Goal: Navigation & Orientation: Find specific page/section

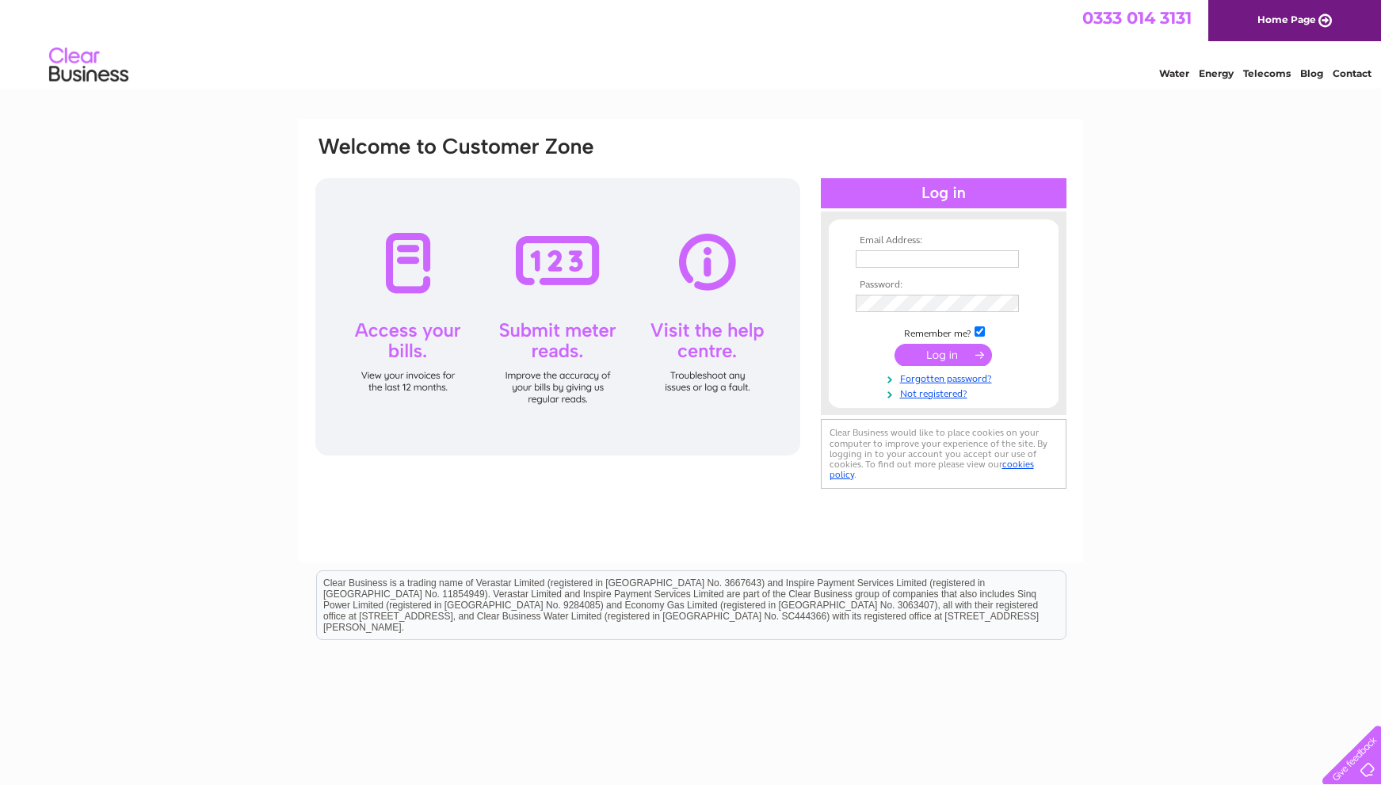
type input "alison.telfer@righthereproductions.com"
click at [940, 360] on input "submit" at bounding box center [942, 355] width 97 height 22
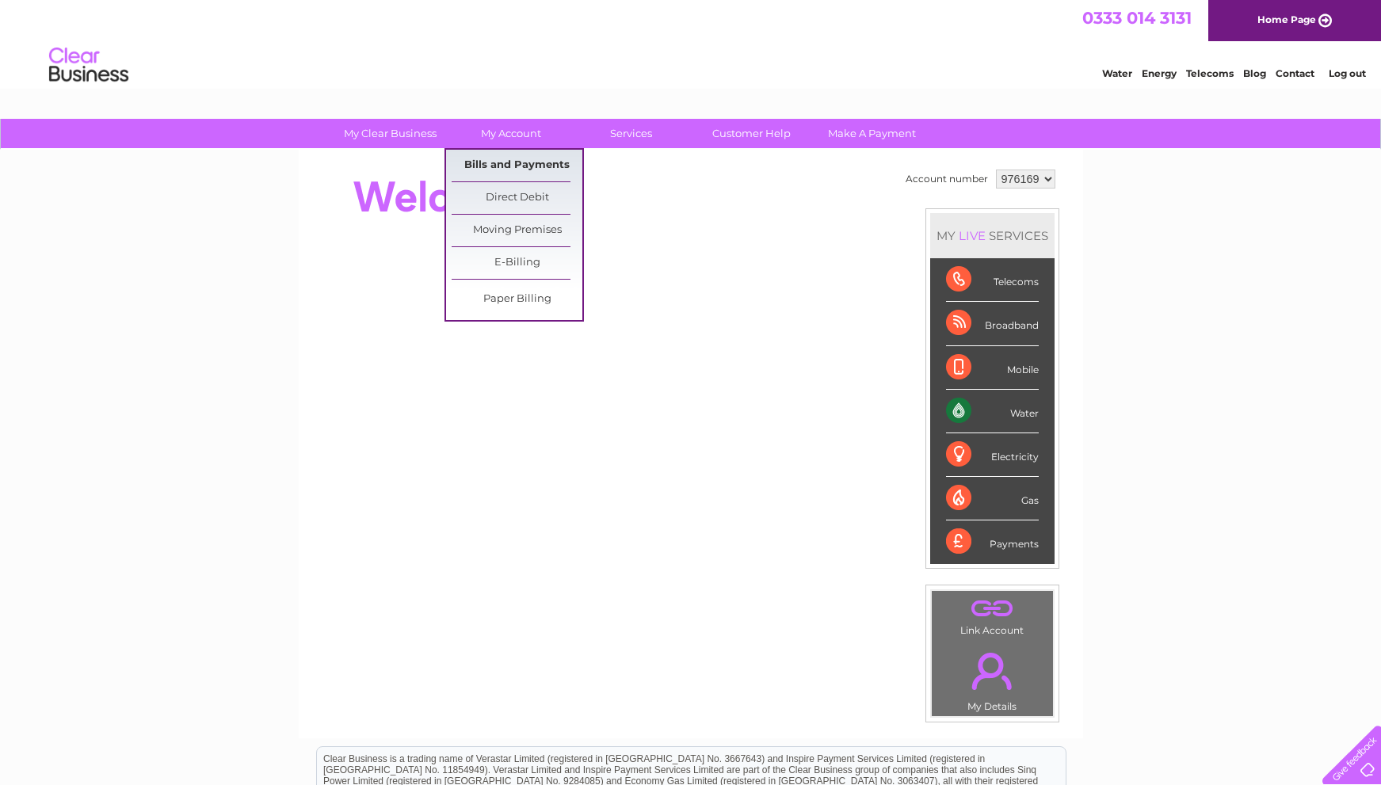
click at [516, 164] on link "Bills and Payments" at bounding box center [517, 166] width 131 height 32
click at [540, 163] on link "Bills and Payments" at bounding box center [517, 166] width 131 height 32
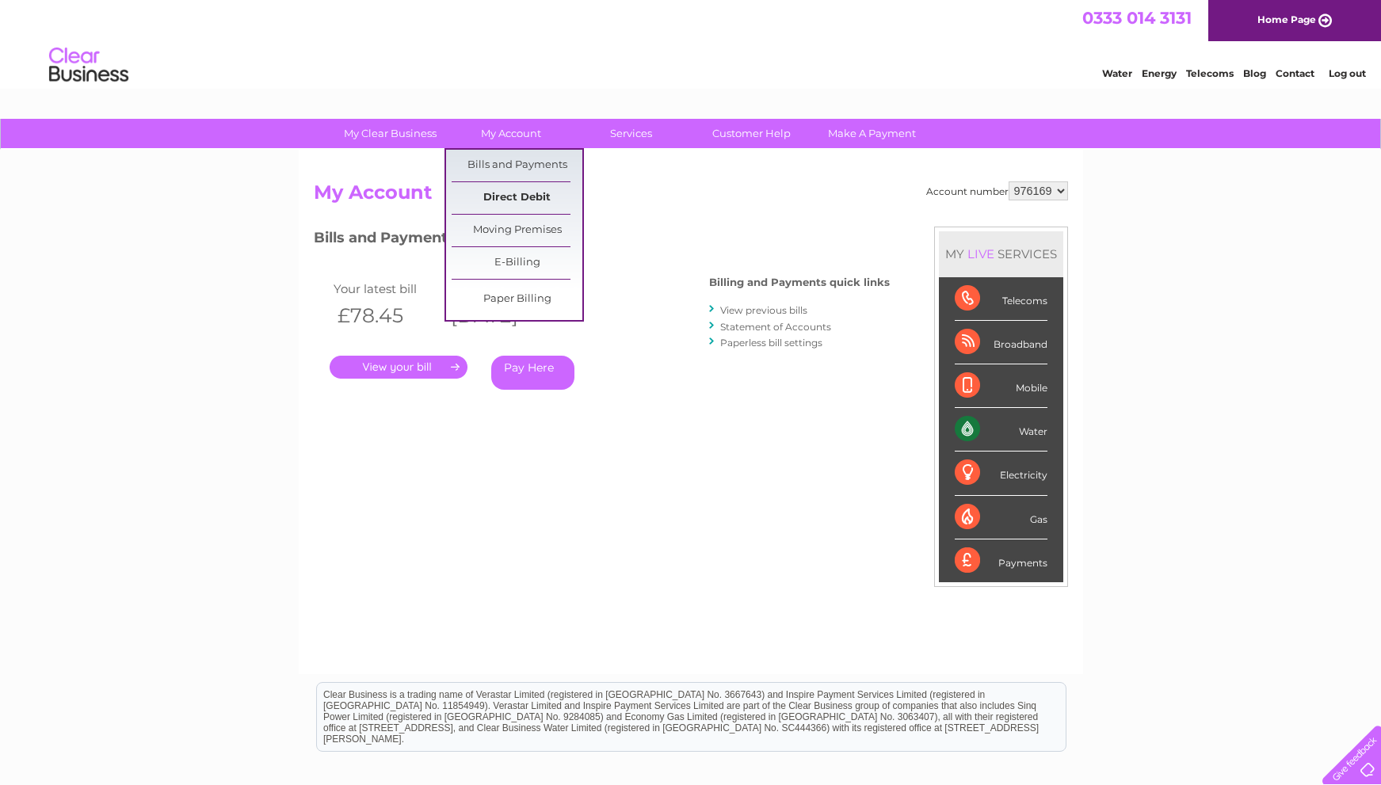
click at [496, 188] on link "Direct Debit" at bounding box center [517, 198] width 131 height 32
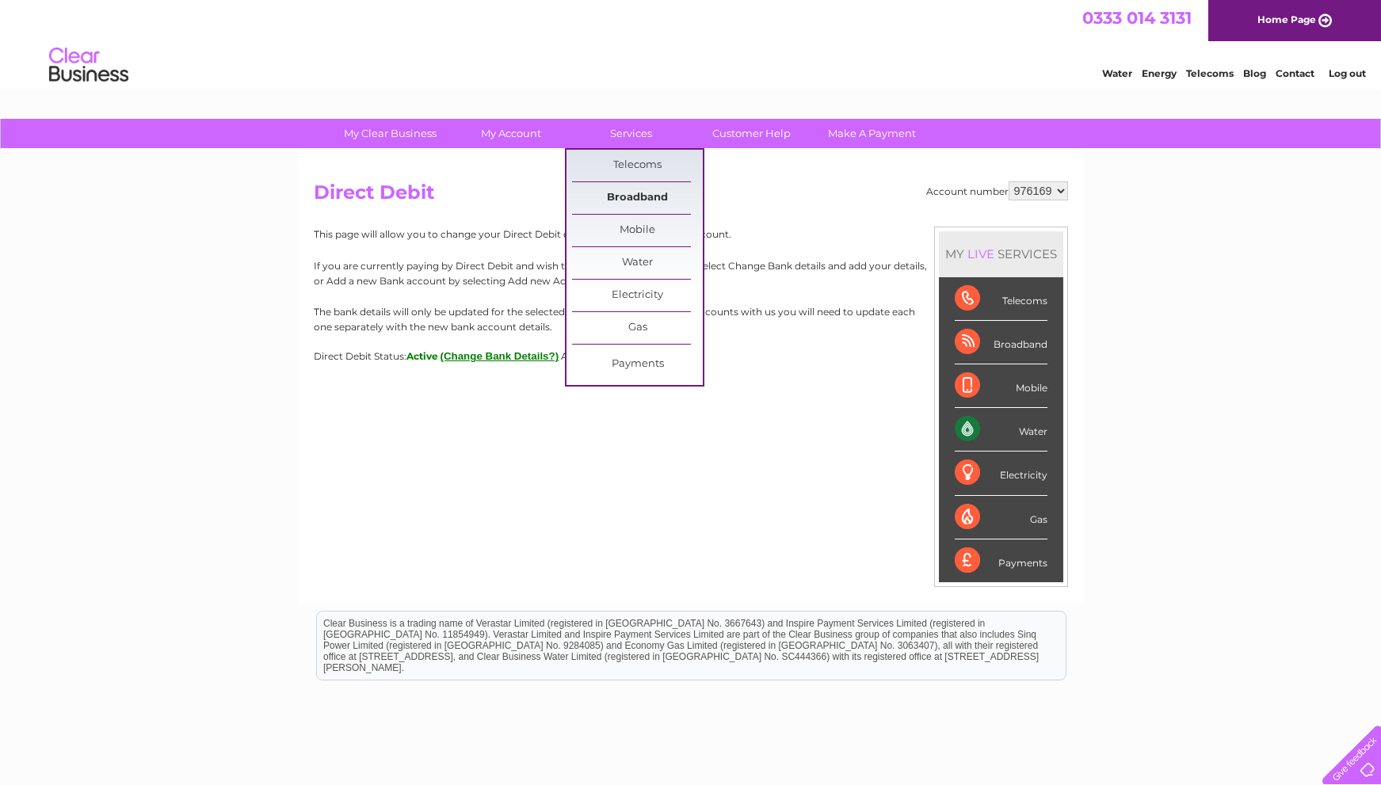
click at [646, 195] on link "Broadband" at bounding box center [637, 198] width 131 height 32
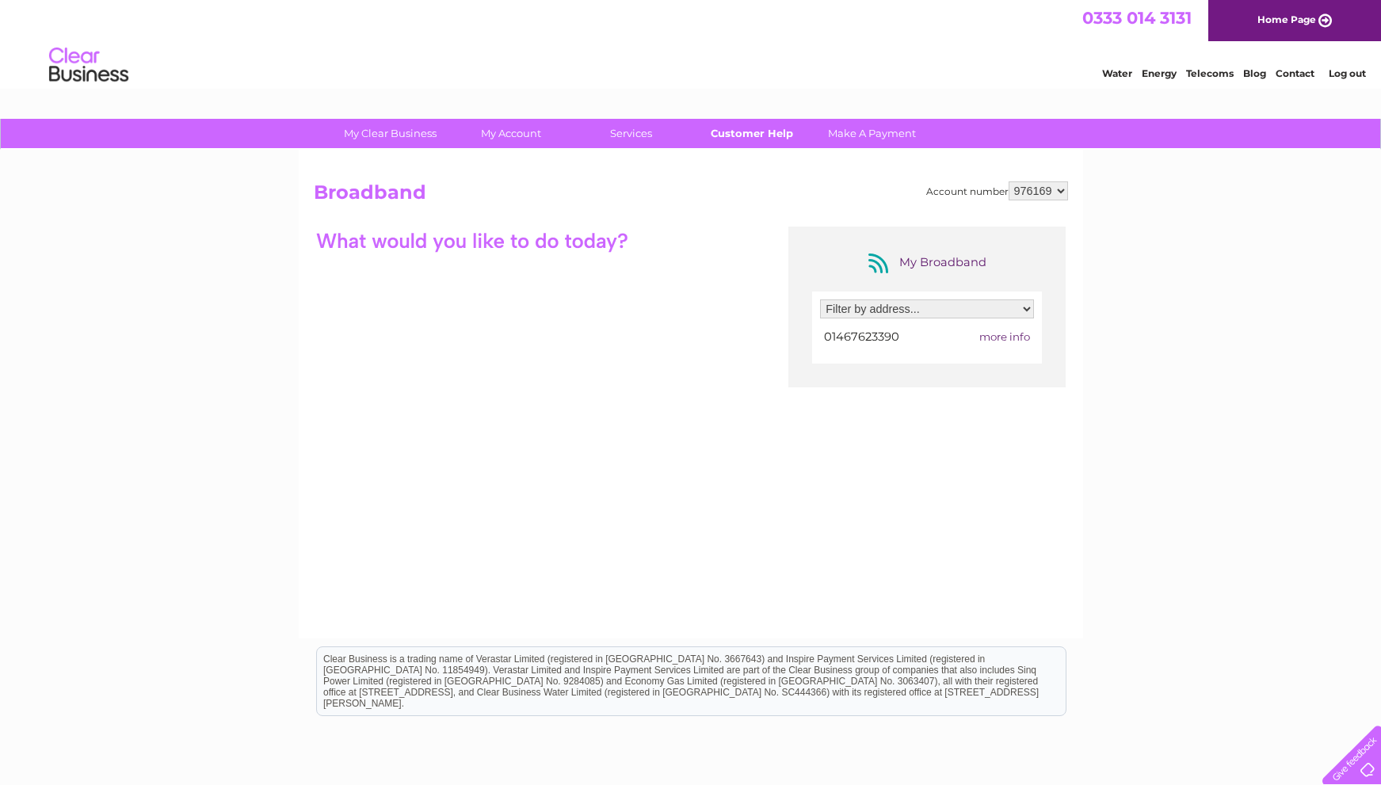
click at [756, 126] on link "Customer Help" at bounding box center [751, 133] width 131 height 29
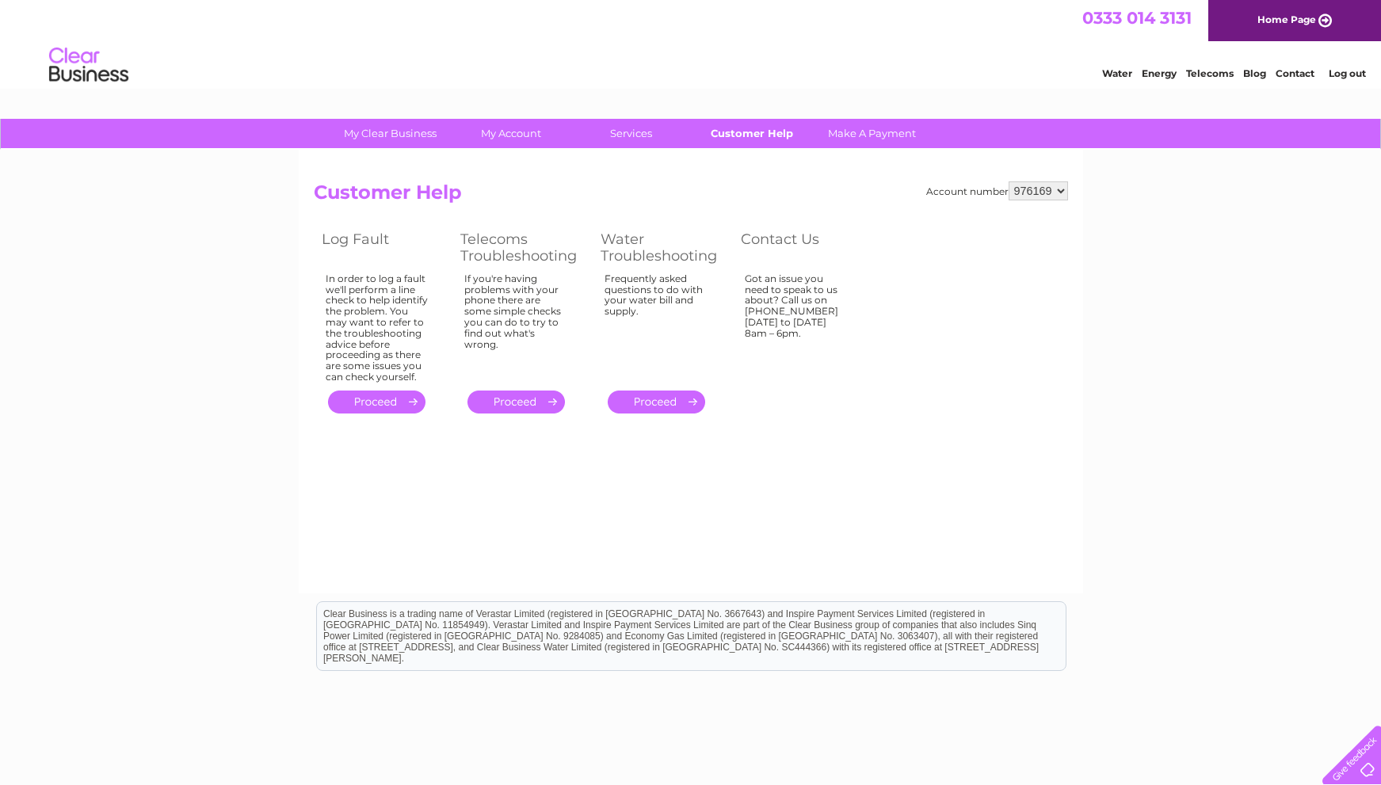
click at [730, 129] on link "Customer Help" at bounding box center [751, 133] width 131 height 29
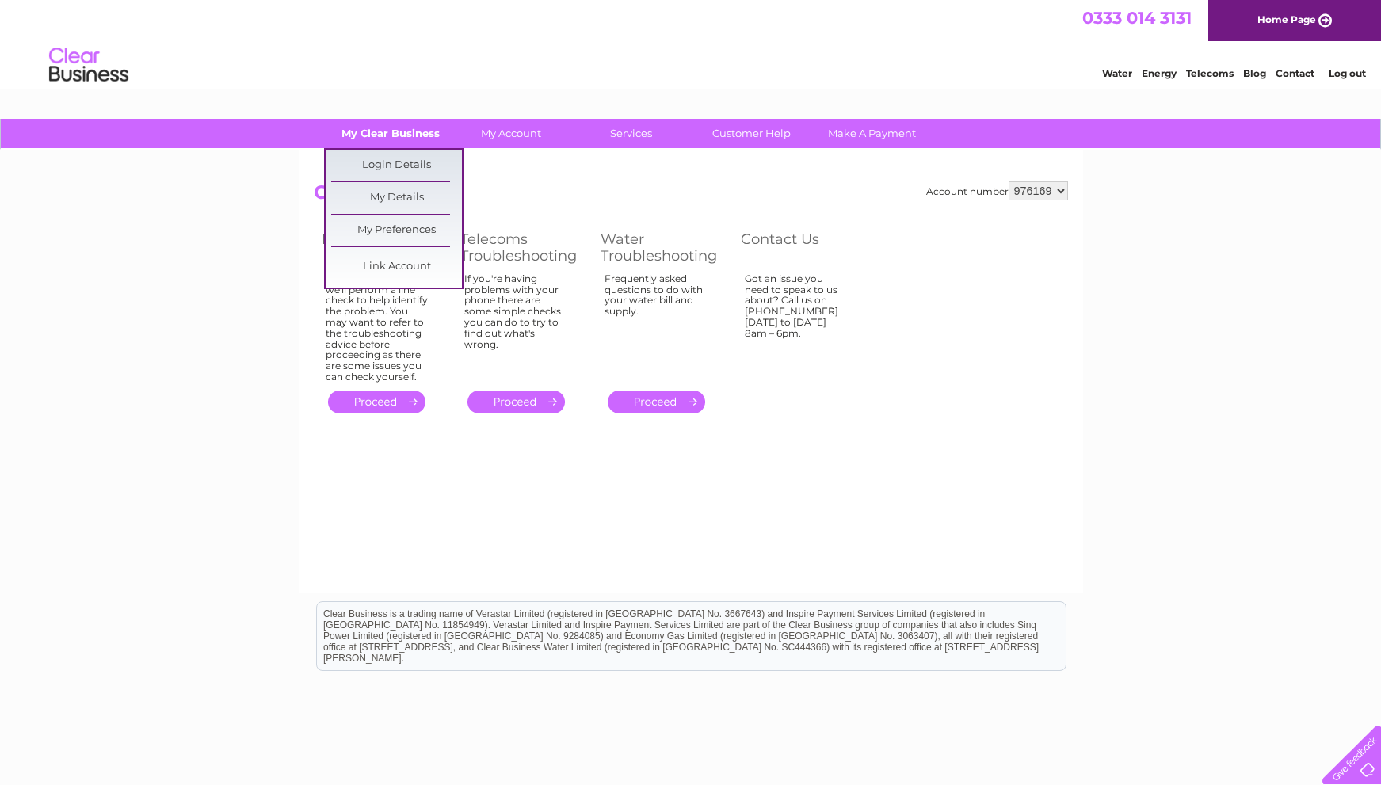
click at [416, 135] on link "My Clear Business" at bounding box center [390, 133] width 131 height 29
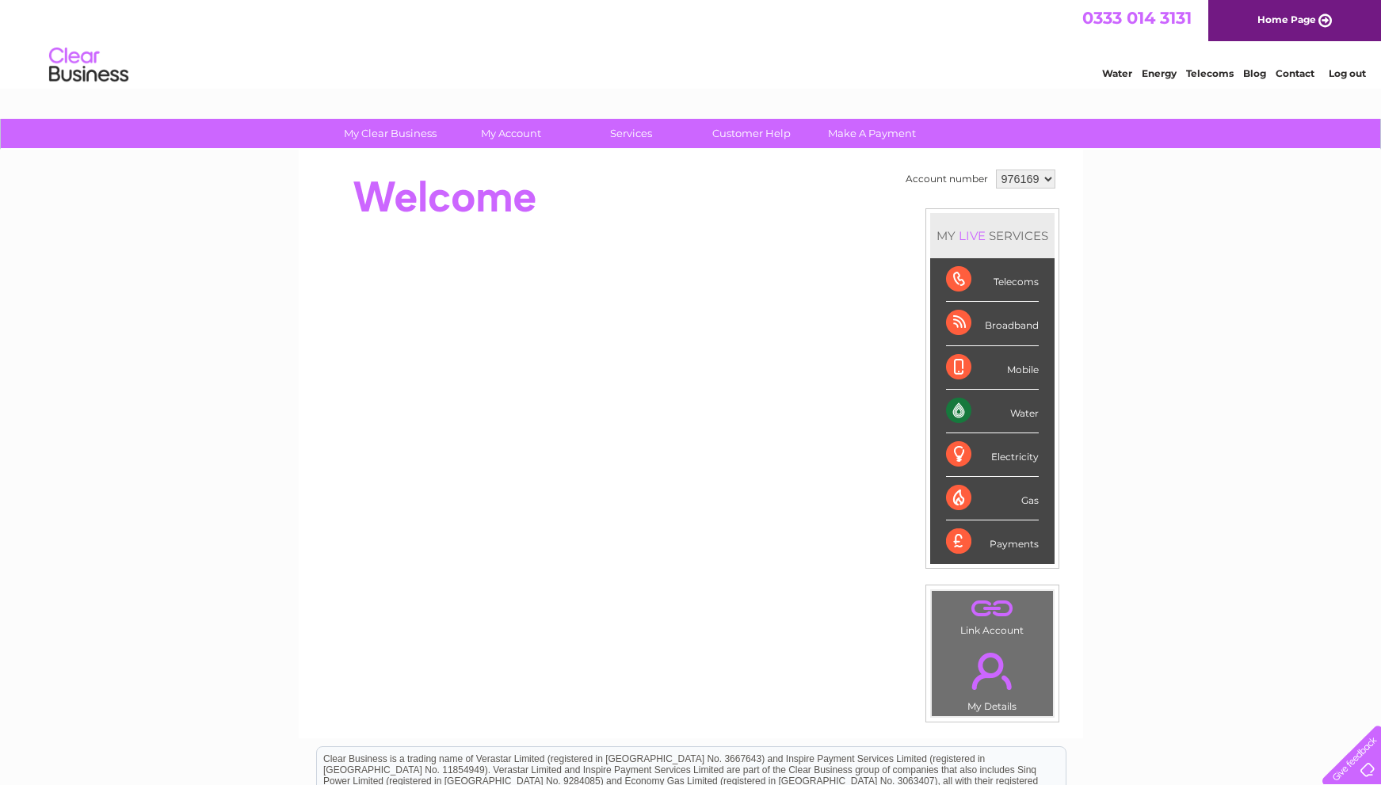
click at [979, 676] on link "." at bounding box center [992, 670] width 113 height 55
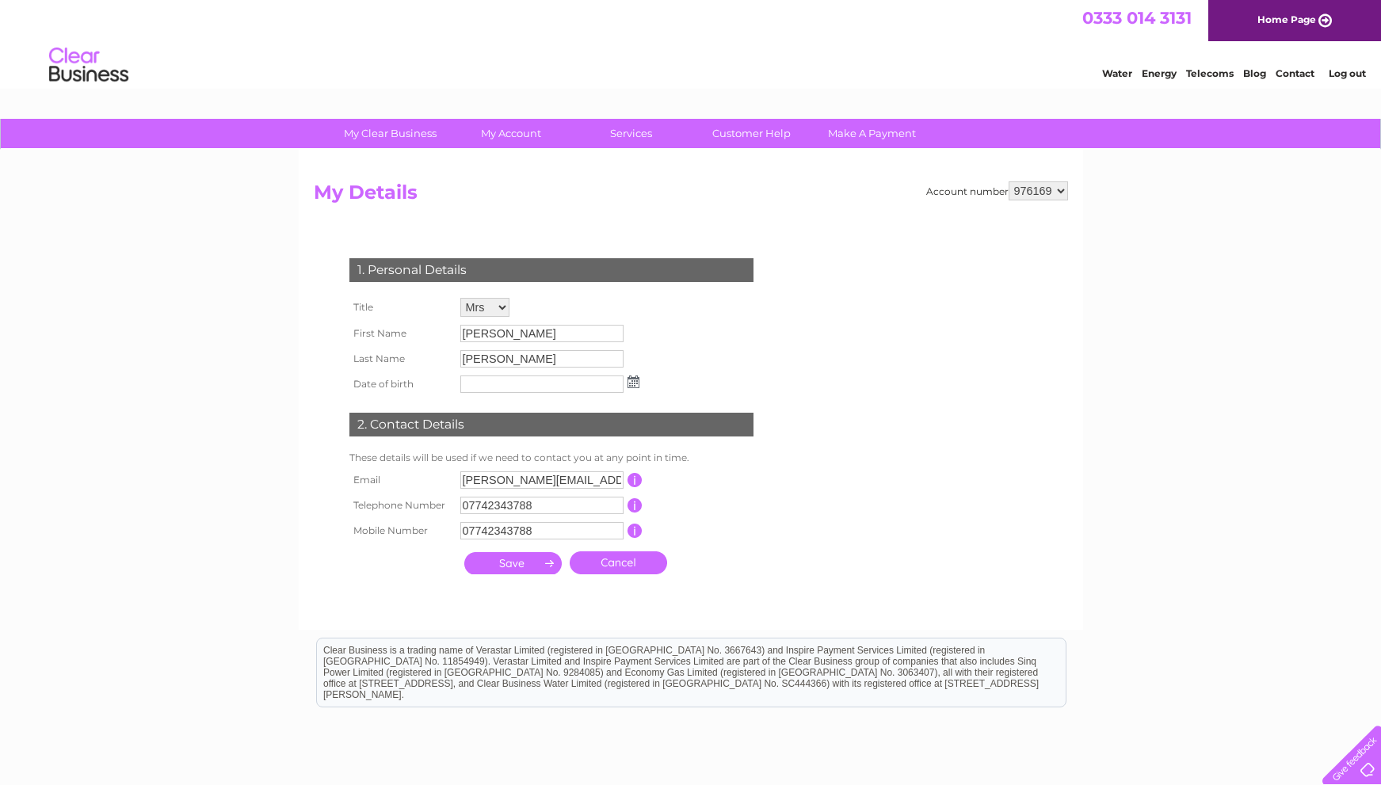
click at [1057, 185] on select "976169" at bounding box center [1037, 190] width 59 height 19
